Goal: Information Seeking & Learning: Learn about a topic

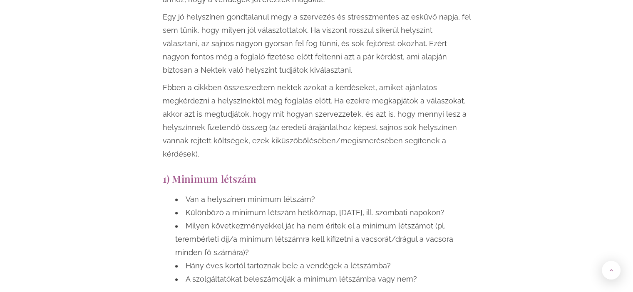
scroll to position [832, 0]
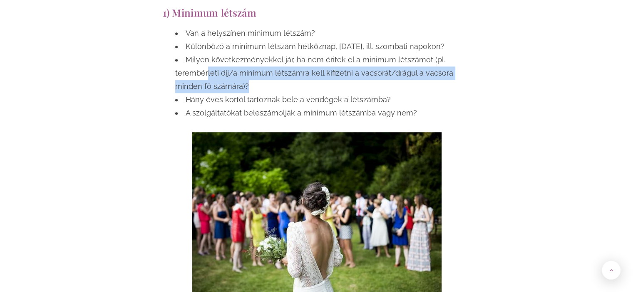
drag, startPoint x: 258, startPoint y: 87, endPoint x: 206, endPoint y: 73, distance: 53.5
click at [206, 73] on li "Milyen következményekkel jár, ha nem éritek el a minimum létszámot (pl. terembé…" at bounding box center [322, 73] width 295 height 40
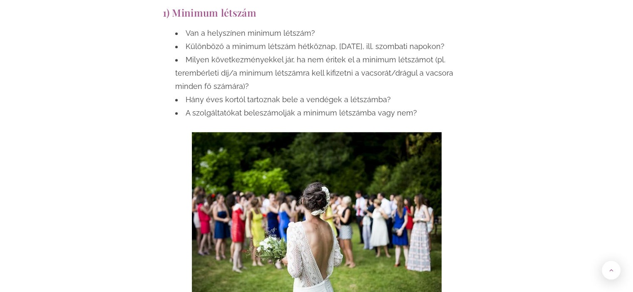
click at [194, 65] on li "Milyen következményekkel jár, ha nem éritek el a minimum létszámot (pl. terembé…" at bounding box center [322, 73] width 295 height 40
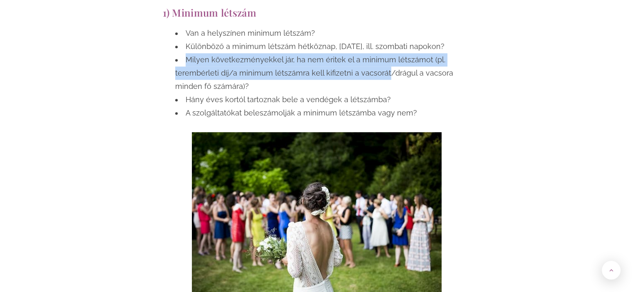
drag, startPoint x: 187, startPoint y: 59, endPoint x: 386, endPoint y: 74, distance: 199.5
click at [386, 74] on li "Milyen következményekkel jár, ha nem éritek el a minimum létszámot (pl. terembé…" at bounding box center [322, 73] width 295 height 40
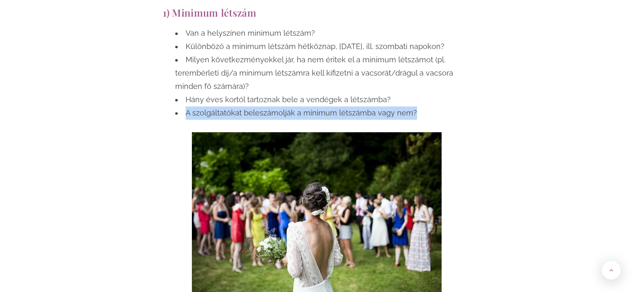
drag, startPoint x: 433, startPoint y: 112, endPoint x: 163, endPoint y: 121, distance: 269.7
click at [163, 121] on div "Van a helyszínen minimum létszám? Különböző a minimum létszám hétköznap, [DATE]…" at bounding box center [317, 75] width 308 height 97
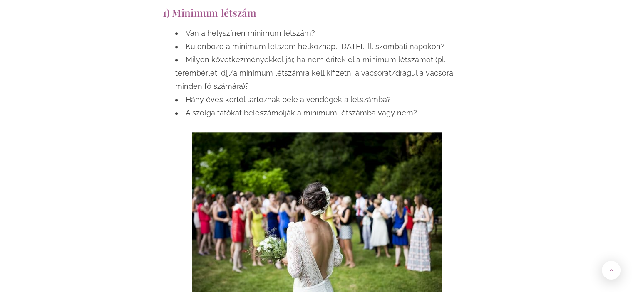
click at [258, 89] on li "Milyen következményekkel jár, ha nem éritek el a minimum létszámot (pl. terembé…" at bounding box center [322, 73] width 295 height 40
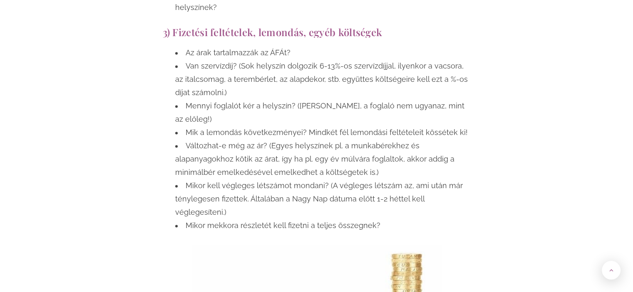
scroll to position [1204, 0]
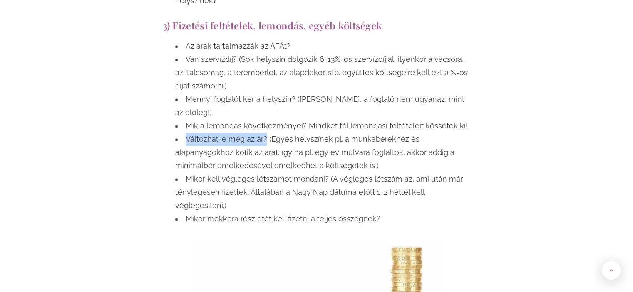
drag, startPoint x: 190, startPoint y: 111, endPoint x: 265, endPoint y: 108, distance: 74.9
click at [265, 133] on li "Változhat-e még az ár? (Egyes helyszínek pl. a munkabérekhez és alapanyagokhoz …" at bounding box center [322, 153] width 295 height 40
copy li "Változhat-e még az ár?"
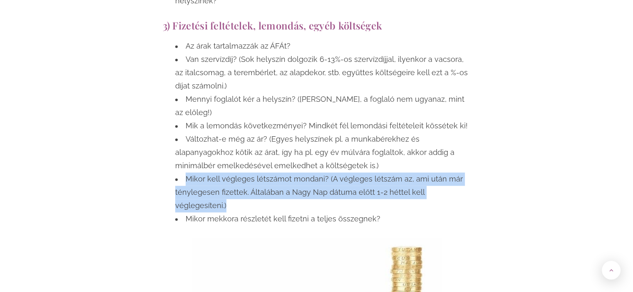
drag, startPoint x: 187, startPoint y: 151, endPoint x: 490, endPoint y: 163, distance: 303.1
copy li "Mikor kell végleges létszámot mondani? (A végleges létszám az, ami után már tén…"
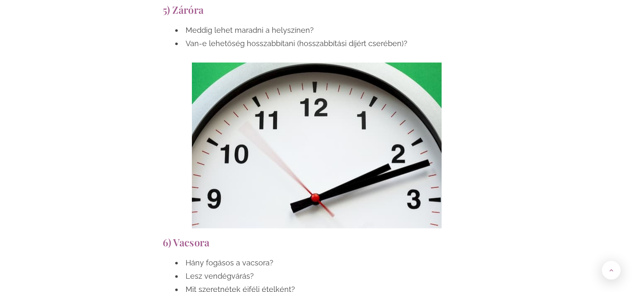
scroll to position [1870, 0]
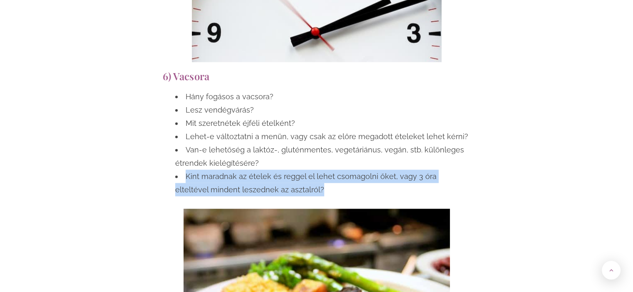
drag, startPoint x: 311, startPoint y: 150, endPoint x: 187, endPoint y: 139, distance: 124.9
click at [187, 170] on li "Kint maradnak az ételek és reggel el lehet csomagolni őket, vagy 3 óra elteltév…" at bounding box center [322, 183] width 295 height 27
copy li "Kint maradnak az ételek és reggel el lehet csomagolni őket, vagy 3 óra elteltév…"
click at [418, 170] on li "Kint maradnak az ételek és reggel el lehet csomagolni őket, vagy 3 óra elteltév…" at bounding box center [322, 183] width 295 height 27
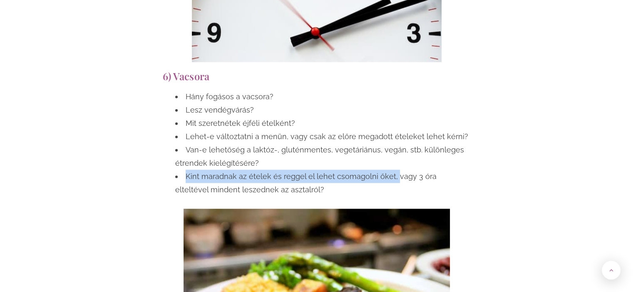
drag, startPoint x: 185, startPoint y: 135, endPoint x: 391, endPoint y: 137, distance: 206.4
click at [391, 170] on li "Kint maradnak az ételek és reggel el lehet csomagolni őket, vagy 3 óra elteltév…" at bounding box center [322, 183] width 295 height 27
copy li "Kint maradnak az ételek és reggel el lehet csomagolni őket,"
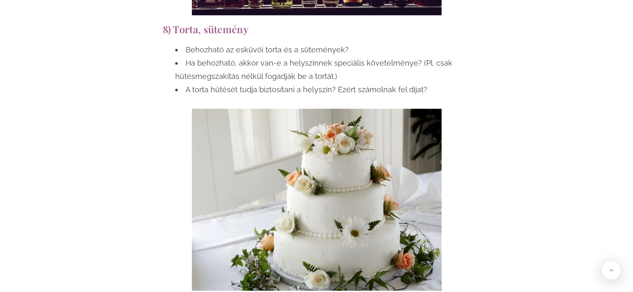
scroll to position [2361, 0]
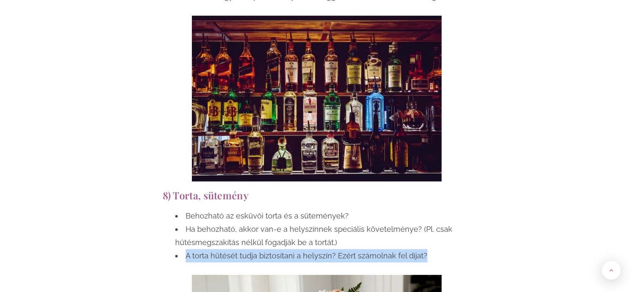
drag, startPoint x: 429, startPoint y: 215, endPoint x: 176, endPoint y: 223, distance: 253.1
click at [176, 250] on li "A torta hűtését tudja biztosítani a helyszín? Ezért számolnak fel díjat?" at bounding box center [322, 256] width 295 height 13
copy li "A torta hűtését tudja biztosítani a helyszín? Ezért számolnak fel díjat?"
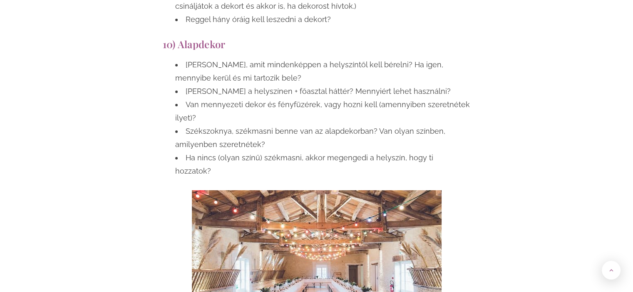
scroll to position [3026, 0]
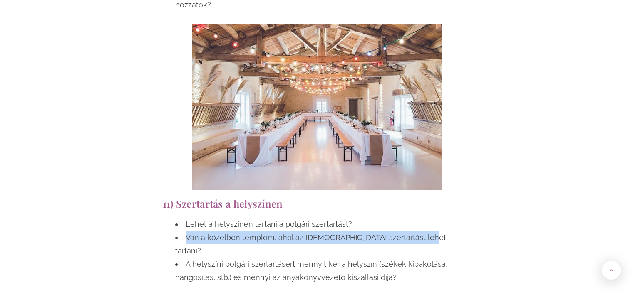
drag, startPoint x: 427, startPoint y: 184, endPoint x: 181, endPoint y: 183, distance: 245.5
click at [181, 231] on li "Van a közelben templom, ahol az [DEMOGRAPHIC_DATA] szertartást lehet tartani?" at bounding box center [322, 244] width 295 height 27
copy li "Van a közelben templom, ahol az [DEMOGRAPHIC_DATA] szertartást lehet tartani?"
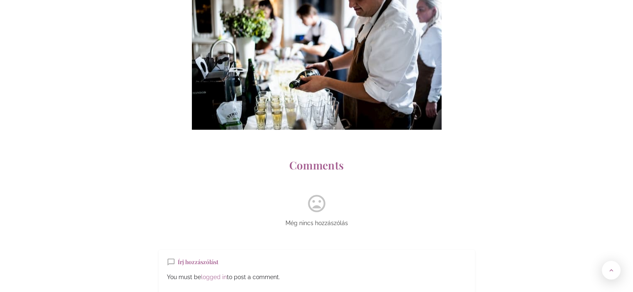
scroll to position [4358, 0]
